Goal: Task Accomplishment & Management: Manage account settings

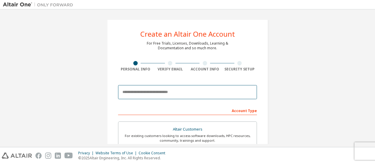
click at [147, 93] on input "email" at bounding box center [187, 92] width 139 height 14
type input "**********"
type input "******"
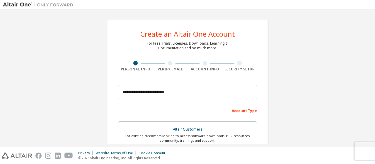
type input "**********"
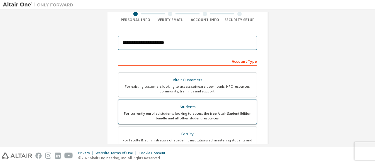
scroll to position [59, 0]
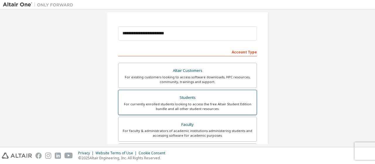
click at [183, 98] on div "Students" at bounding box center [187, 97] width 131 height 8
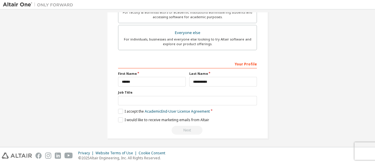
scroll to position [177, 0]
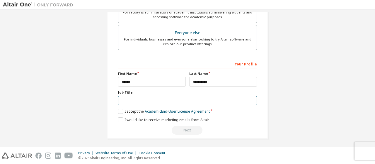
click at [138, 99] on input "text" at bounding box center [187, 101] width 139 height 10
click at [128, 98] on input "text" at bounding box center [187, 101] width 139 height 10
type input "*******"
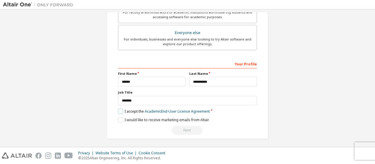
click at [122, 110] on label "I accept the Academic End-User License Agreement" at bounding box center [164, 111] width 92 height 5
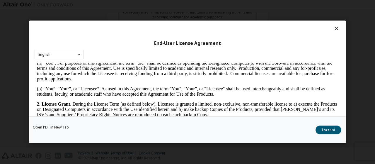
scroll to position [381, 0]
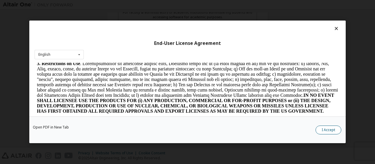
click at [320, 129] on button "I Accept" at bounding box center [328, 130] width 26 height 9
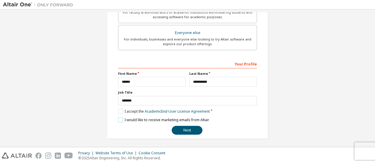
click at [119, 118] on label "I would like to receive marketing emails from Altair" at bounding box center [163, 119] width 91 height 5
click at [177, 126] on button "Next" at bounding box center [187, 130] width 31 height 9
click at [178, 128] on button "Next" at bounding box center [187, 130] width 31 height 9
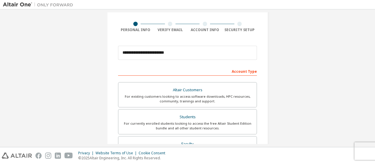
scroll to position [30, 0]
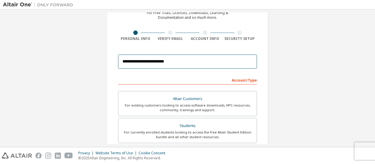
click at [171, 60] on input "**********" at bounding box center [187, 61] width 139 height 14
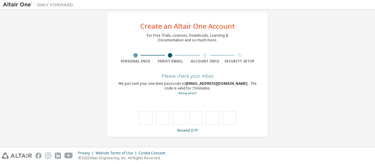
scroll to position [8, 0]
type input "*"
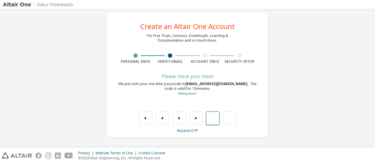
type input "*"
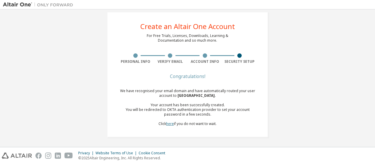
click at [169, 123] on link "here" at bounding box center [170, 123] width 8 height 5
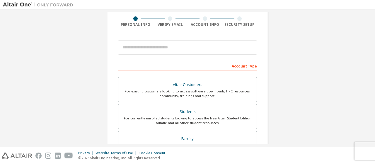
scroll to position [30, 0]
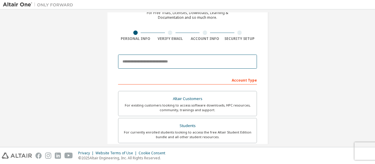
click at [154, 56] on input "email" at bounding box center [187, 61] width 139 height 14
type input "**********"
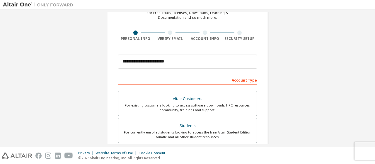
type input "******"
type input "**********"
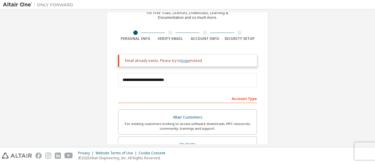
click at [183, 59] on link "login" at bounding box center [185, 60] width 8 height 5
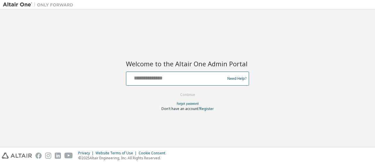
click at [162, 75] on input "text" at bounding box center [177, 77] width 96 height 8
type input "**********"
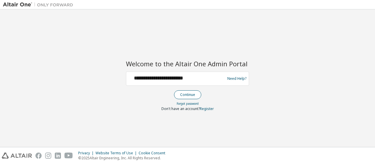
click at [186, 95] on button "Continue" at bounding box center [187, 94] width 27 height 9
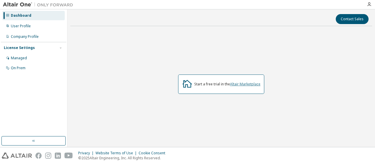
click at [235, 83] on link "Altair Marketplace" at bounding box center [245, 83] width 30 height 5
click at [244, 85] on link "Altair Marketplace" at bounding box center [245, 83] width 30 height 5
drag, startPoint x: 20, startPoint y: 54, endPoint x: 20, endPoint y: 57, distance: 3.5
click at [20, 55] on div "Managed" at bounding box center [33, 57] width 62 height 9
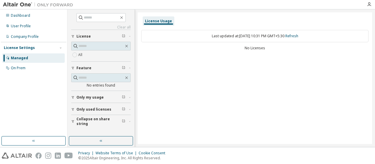
click at [89, 35] on span "License" at bounding box center [83, 36] width 14 height 5
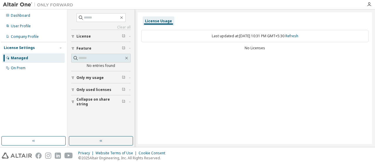
click at [17, 79] on div "Dashboard User Profile Company Profile License Settings Managed On Prem" at bounding box center [33, 72] width 65 height 125
click at [26, 59] on div "Managed" at bounding box center [19, 58] width 17 height 5
click at [221, 49] on div "No Licenses" at bounding box center [254, 48] width 227 height 5
drag, startPoint x: 241, startPoint y: 49, endPoint x: 256, endPoint y: 48, distance: 15.0
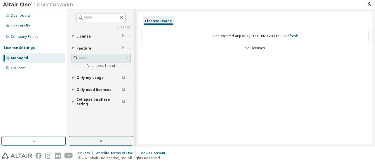
click at [241, 49] on div "No Licenses" at bounding box center [254, 48] width 227 height 5
click at [260, 48] on div "No Licenses" at bounding box center [254, 48] width 227 height 5
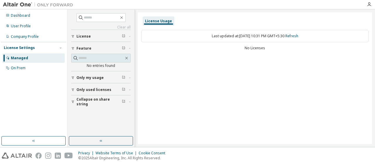
click at [158, 18] on div "License Usage" at bounding box center [159, 20] width 32 height 9
click at [215, 40] on div "Last updated at: Thu 2025-10-02 10:31 PM GMT+5:30 Refresh" at bounding box center [254, 36] width 227 height 12
click at [214, 37] on div "Last updated at: Thu 2025-10-02 10:31 PM GMT+5:30 Refresh" at bounding box center [254, 36] width 227 height 12
click at [89, 33] on button "License" at bounding box center [100, 36] width 59 height 13
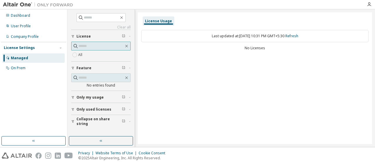
click at [100, 45] on input "text" at bounding box center [100, 46] width 45 height 6
paste input "**********"
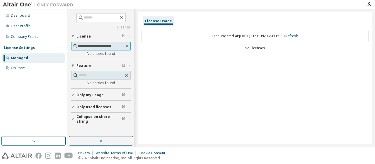
type input "**********"
click at [197, 74] on div "License Usage Last updated at: Thu 2025-10-02 10:31 PM GMT+5:30 Refresh No Lice…" at bounding box center [255, 77] width 234 height 131
click at [124, 16] on icon "button" at bounding box center [121, 17] width 5 height 5
click at [123, 17] on icon "button" at bounding box center [121, 17] width 3 height 3
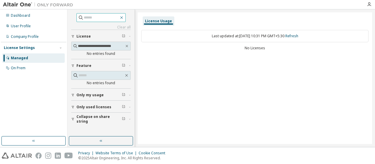
click at [124, 19] on icon "button" at bounding box center [121, 17] width 5 height 5
click at [127, 44] on icon "button" at bounding box center [127, 46] width 4 height 5
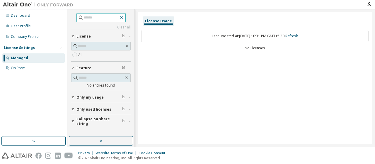
click at [124, 18] on icon "button" at bounding box center [121, 17] width 5 height 5
click at [124, 17] on icon "button" at bounding box center [121, 17] width 5 height 5
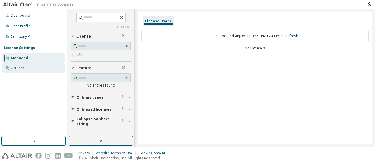
click at [25, 69] on div "On Prem" at bounding box center [18, 68] width 15 height 5
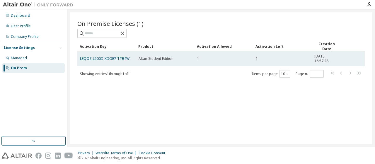
click at [162, 58] on span "Altair Student Edition" at bounding box center [156, 58] width 35 height 5
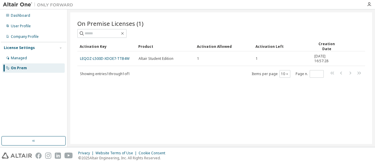
click at [177, 71] on div "Showing entries 1 through 1 of 1 Items per page 10 Page n. *" at bounding box center [221, 73] width 288 height 8
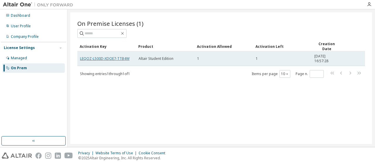
click at [102, 56] on link "LEQOZ-L500D-XDOE7-TTB4W" at bounding box center [104, 58] width 49 height 5
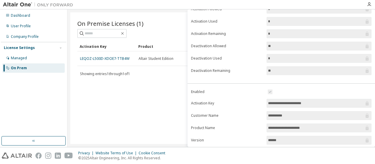
scroll to position [103, 0]
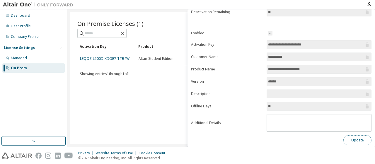
click at [350, 135] on button "Update" at bounding box center [357, 140] width 28 height 10
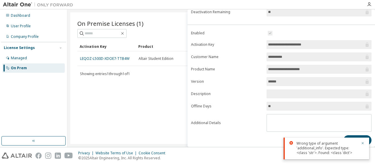
click at [182, 34] on div at bounding box center [221, 33] width 288 height 9
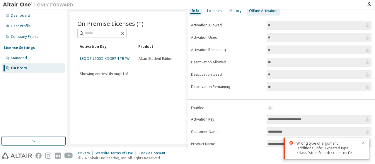
scroll to position [0, 0]
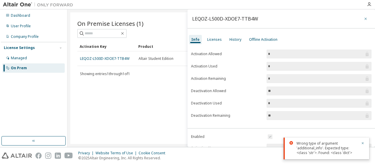
click at [364, 19] on icon "button" at bounding box center [365, 18] width 4 height 5
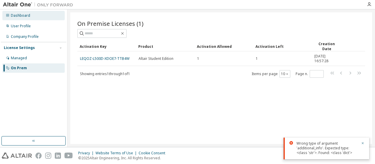
drag, startPoint x: 23, startPoint y: 18, endPoint x: 23, endPoint y: 21, distance: 3.1
click at [23, 18] on div "Dashboard" at bounding box center [33, 15] width 62 height 9
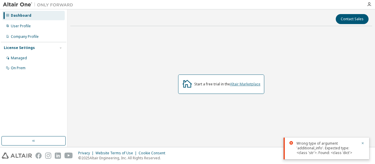
click at [249, 83] on link "Altair Marketplace" at bounding box center [245, 83] width 30 height 5
